Goal: Find specific page/section: Find specific page/section

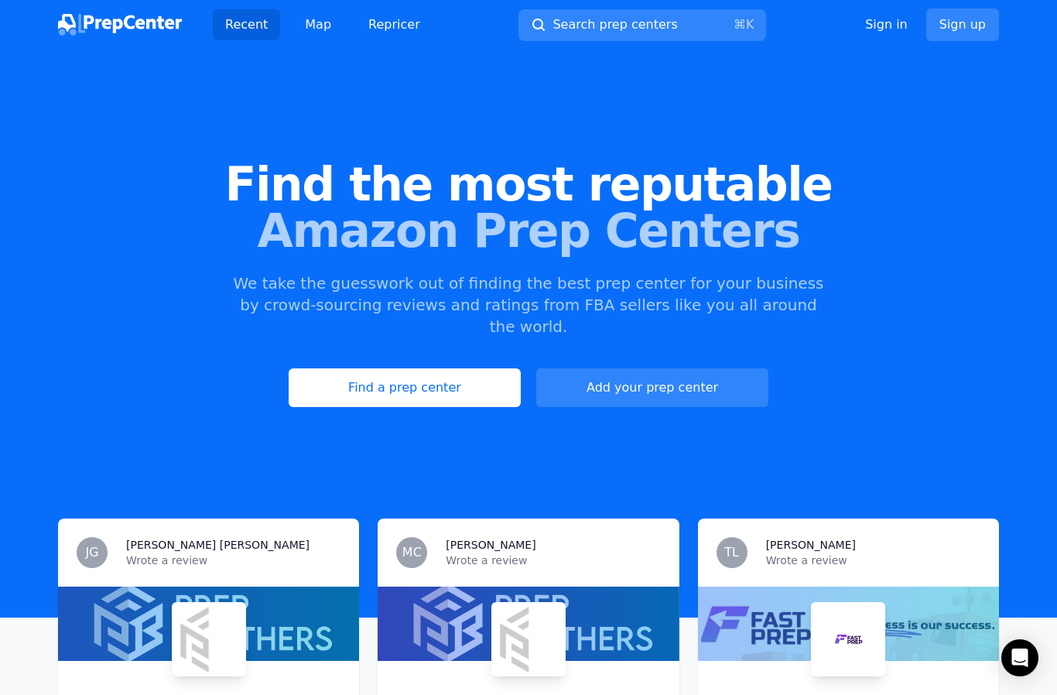
click at [473, 368] on link "Find a prep center" at bounding box center [405, 387] width 232 height 39
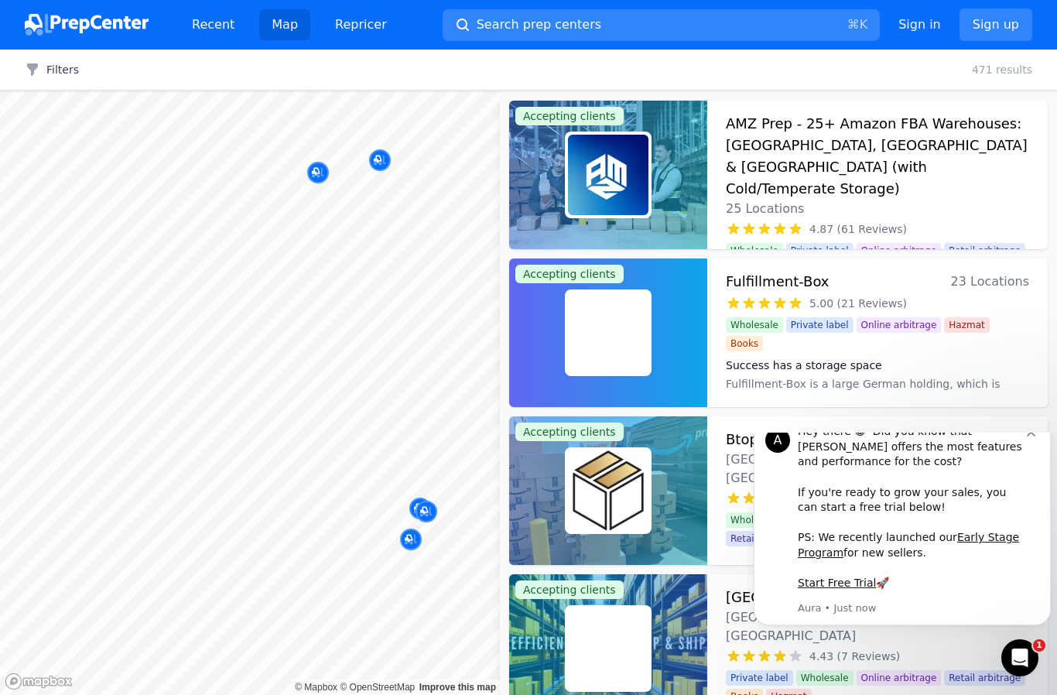
click at [596, 30] on button "Search prep centers ⌘ K" at bounding box center [661, 25] width 437 height 32
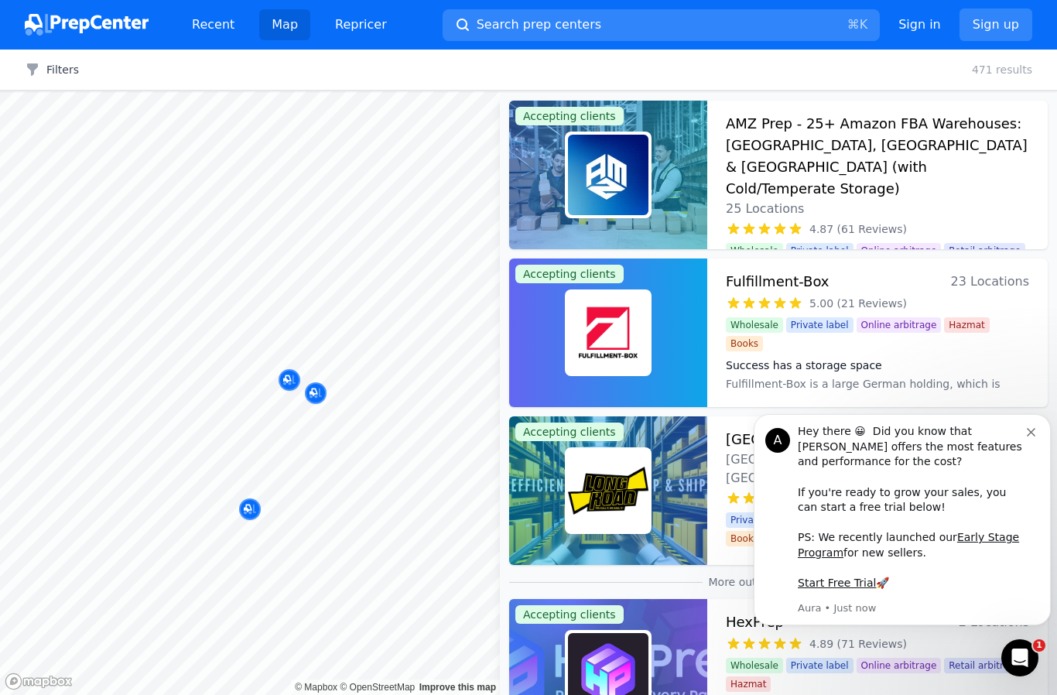
click at [290, 375] on icon "Map marker" at bounding box center [289, 379] width 12 height 15
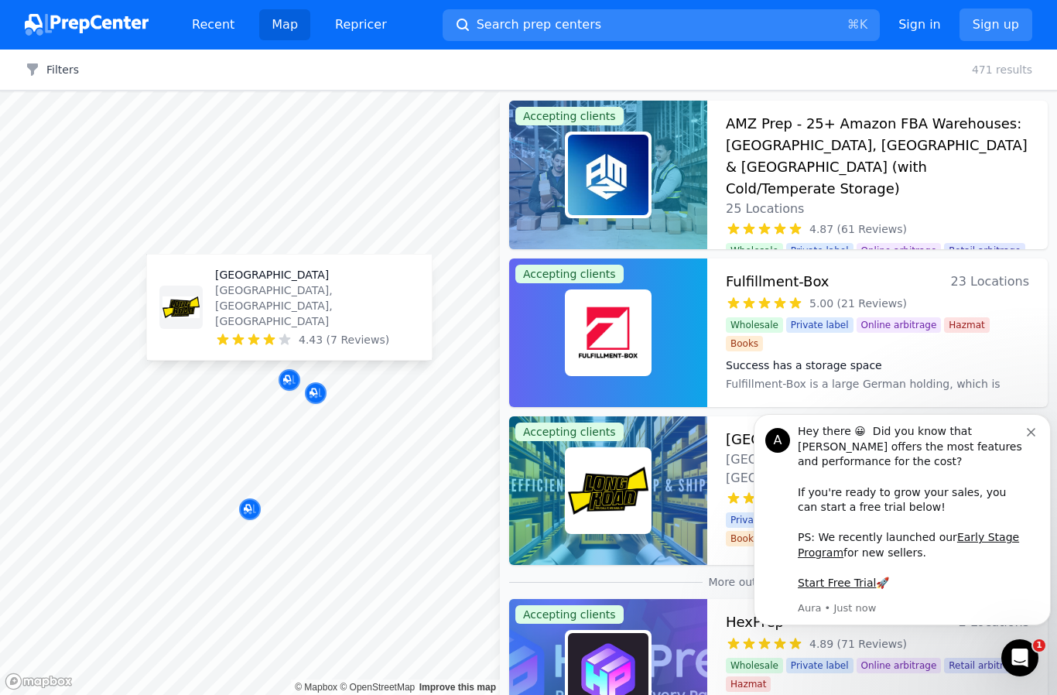
click at [289, 377] on icon "Map marker" at bounding box center [289, 379] width 12 height 15
click at [322, 386] on div "Map marker" at bounding box center [316, 393] width 22 height 22
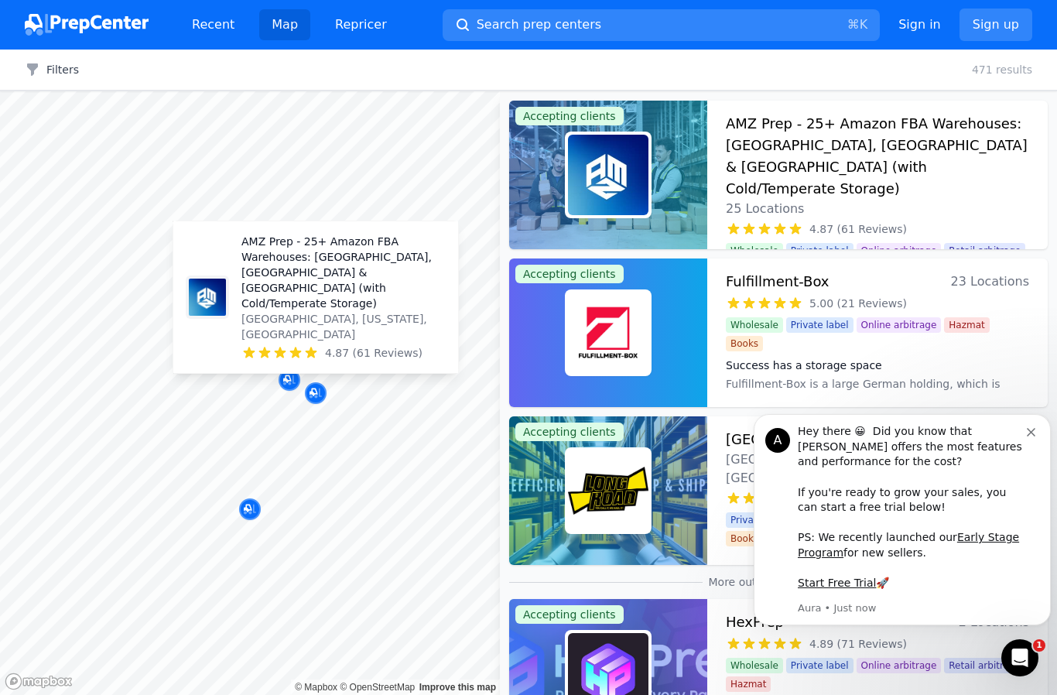
click at [309, 311] on p "AMZ Prep - 25+ Amazon FBA Warehouses: [GEOGRAPHIC_DATA], [GEOGRAPHIC_DATA] & [G…" at bounding box center [343, 272] width 204 height 77
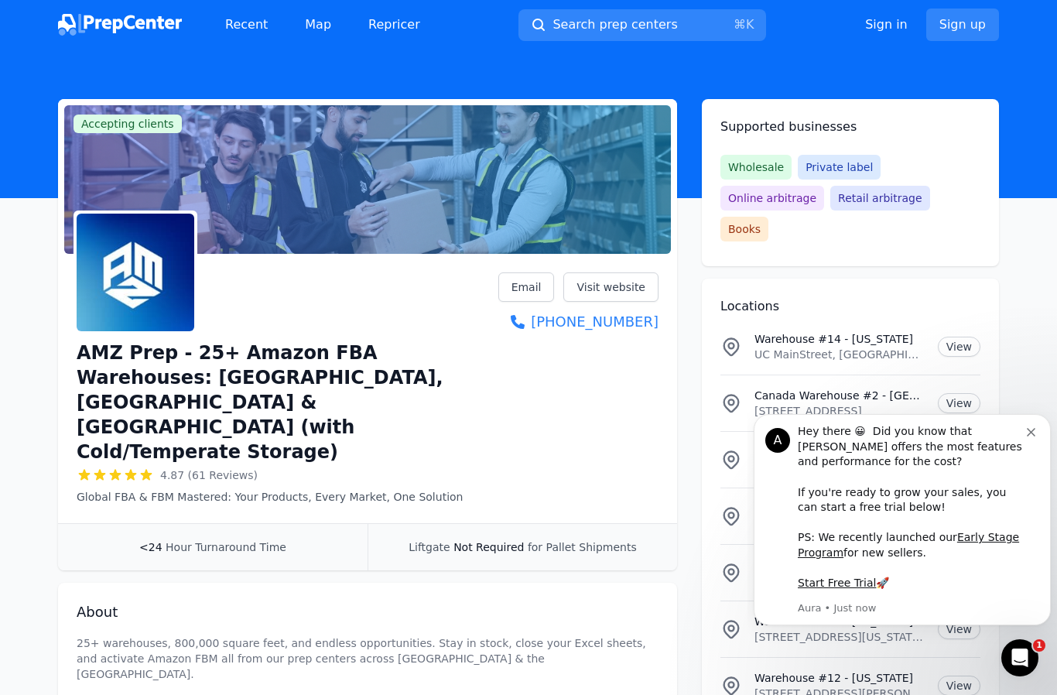
click at [1024, 442] on div "Hey there 😀 Did you know that [PERSON_NAME] offers the most features and perfor…" at bounding box center [912, 507] width 229 height 167
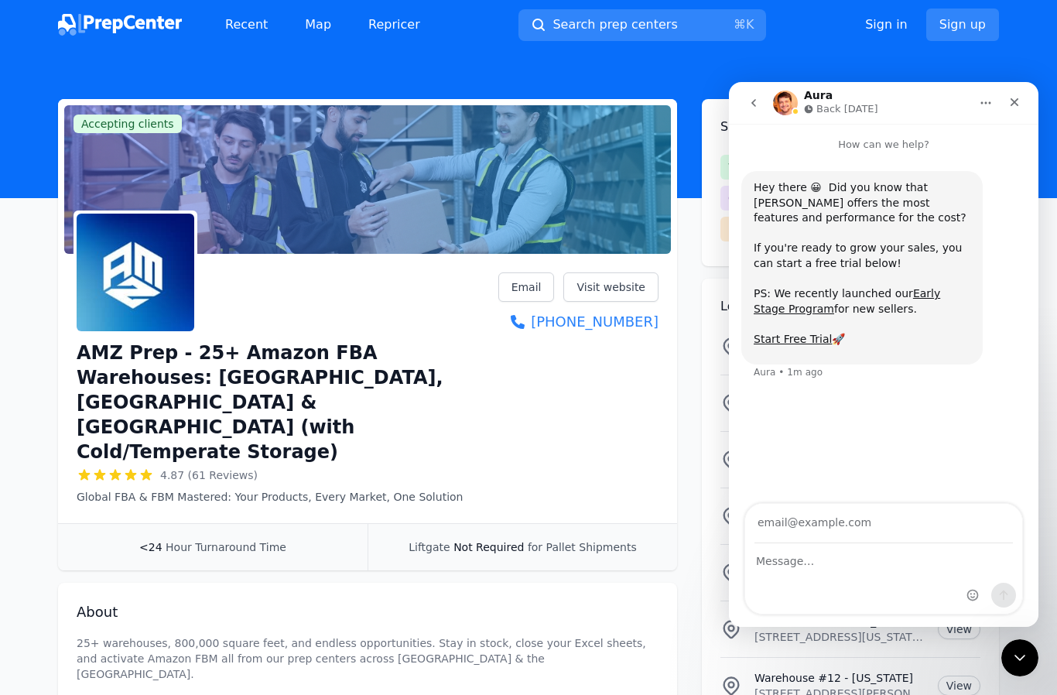
click at [1014, 103] on icon "Close" at bounding box center [1014, 102] width 9 height 9
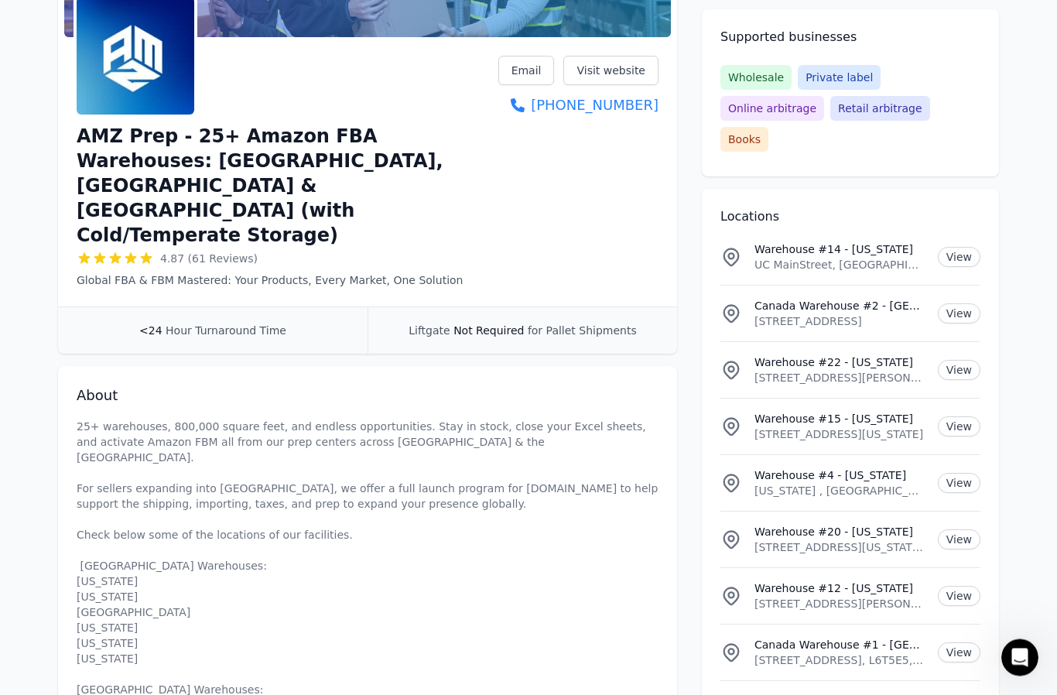
scroll to position [218, 0]
